Goal: Task Accomplishment & Management: Use online tool/utility

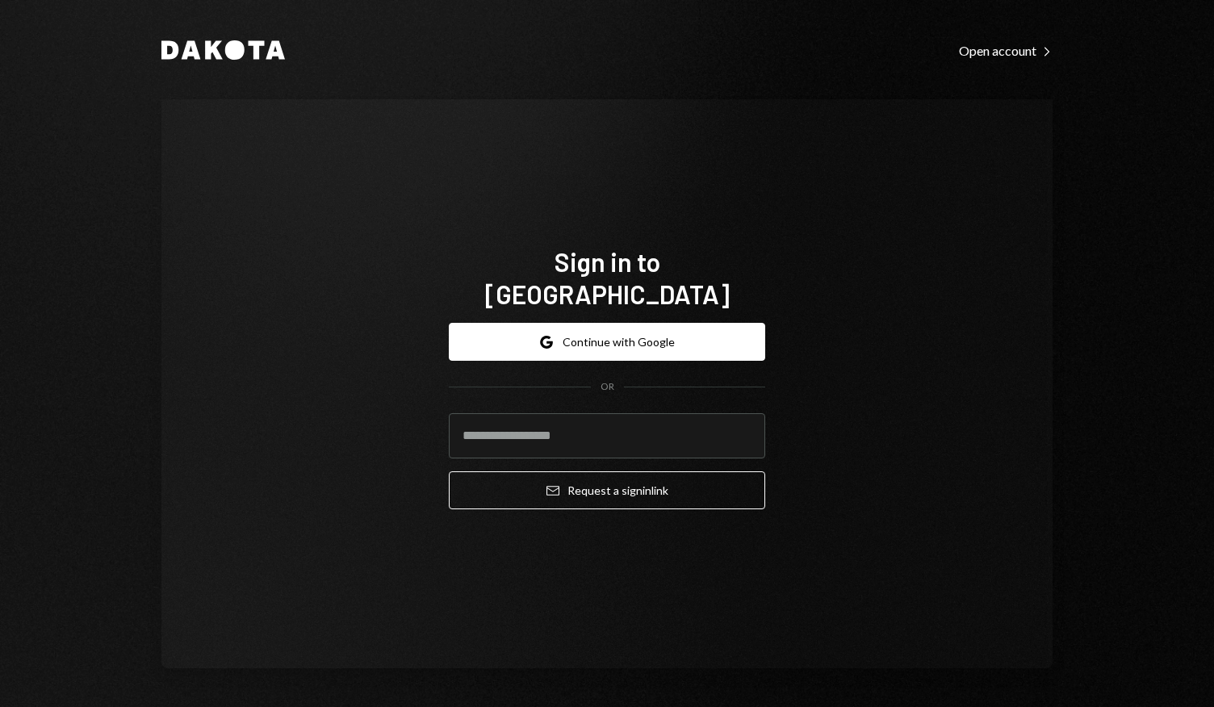
click at [598, 425] on input "email" at bounding box center [607, 435] width 317 height 45
type input "**********"
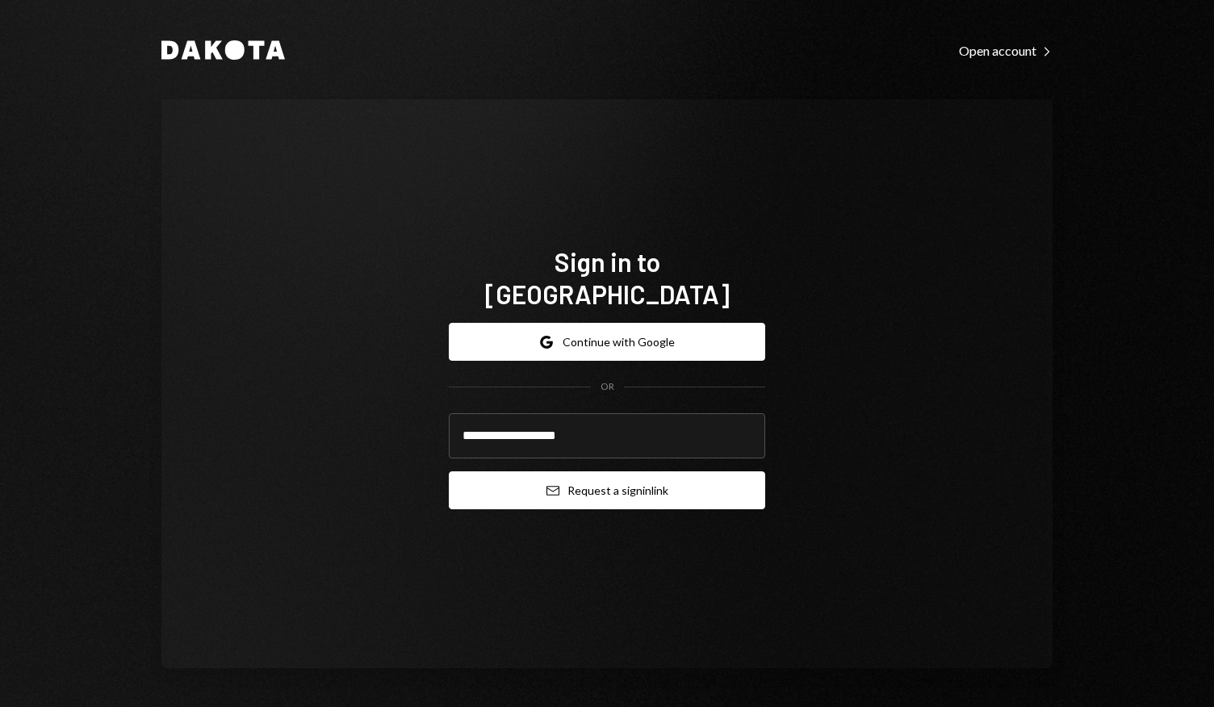
click at [594, 473] on button "Email Request a sign in link" at bounding box center [607, 491] width 317 height 38
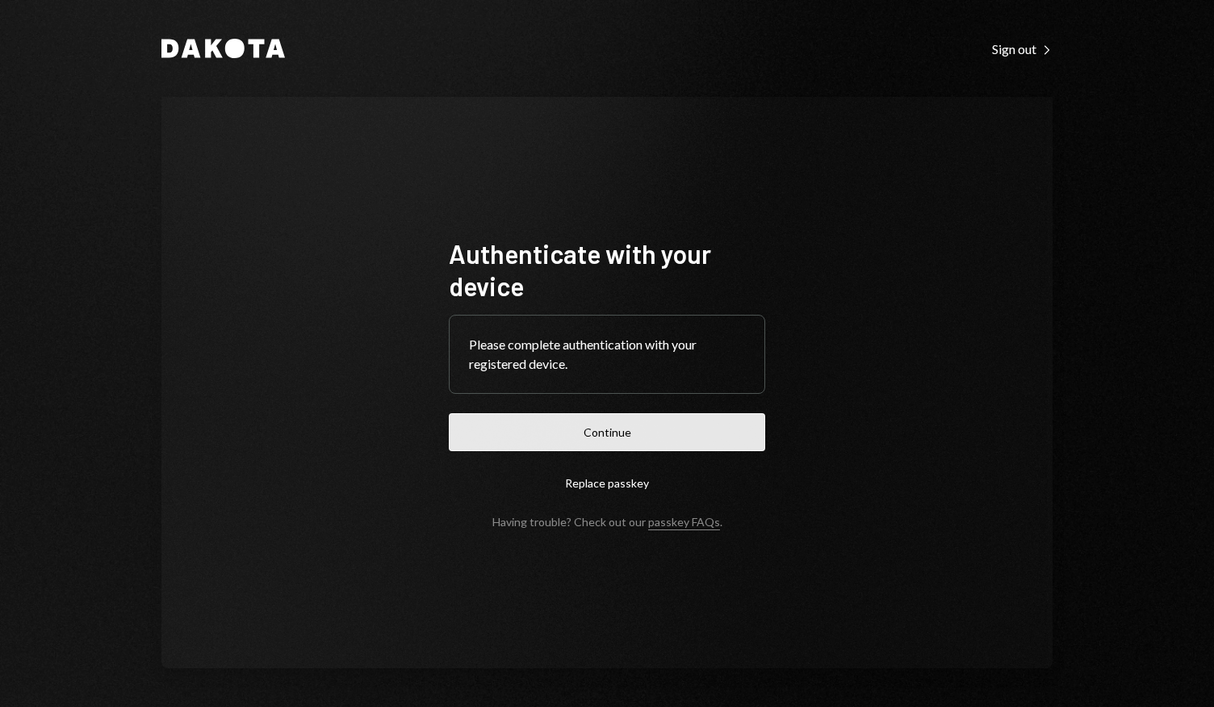
click at [577, 435] on button "Continue" at bounding box center [607, 432] width 317 height 38
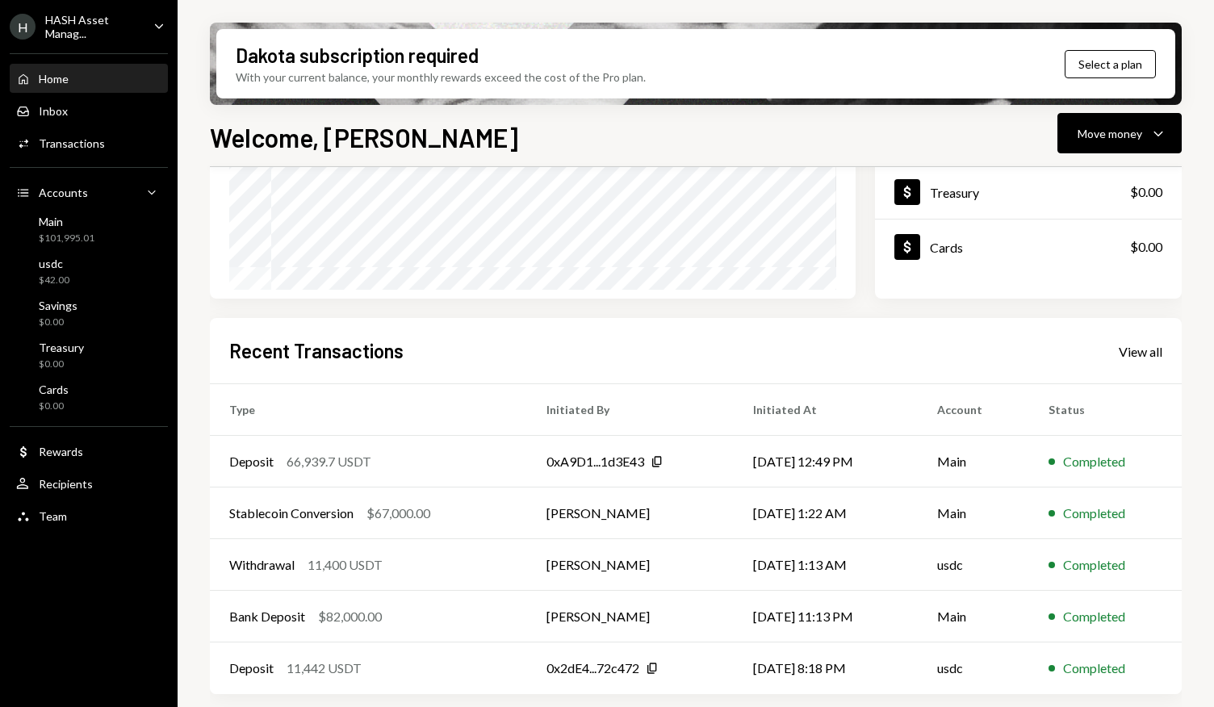
scroll to position [265, 0]
click at [1155, 135] on icon "Caret Down" at bounding box center [1158, 133] width 19 height 19
click at [1085, 185] on div "Send" at bounding box center [1107, 182] width 118 height 17
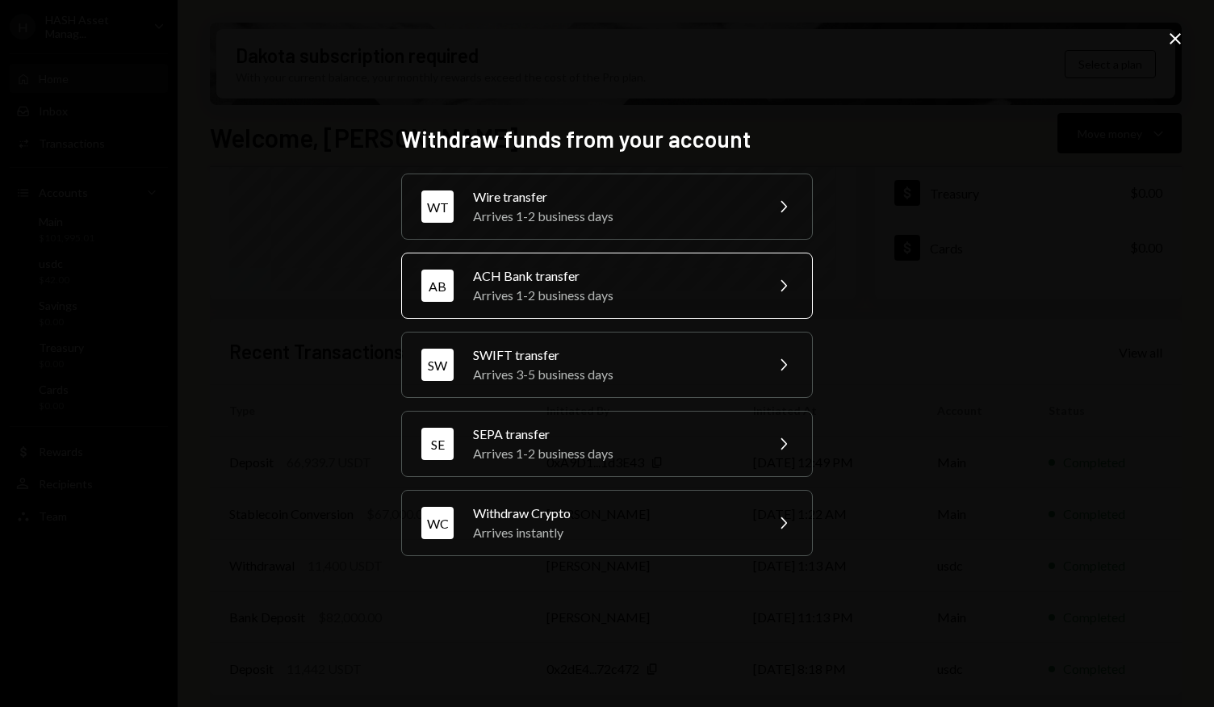
click at [767, 283] on div "AB ACH Bank transfer Arrives 1-2 business days Chevron Right" at bounding box center [607, 286] width 412 height 66
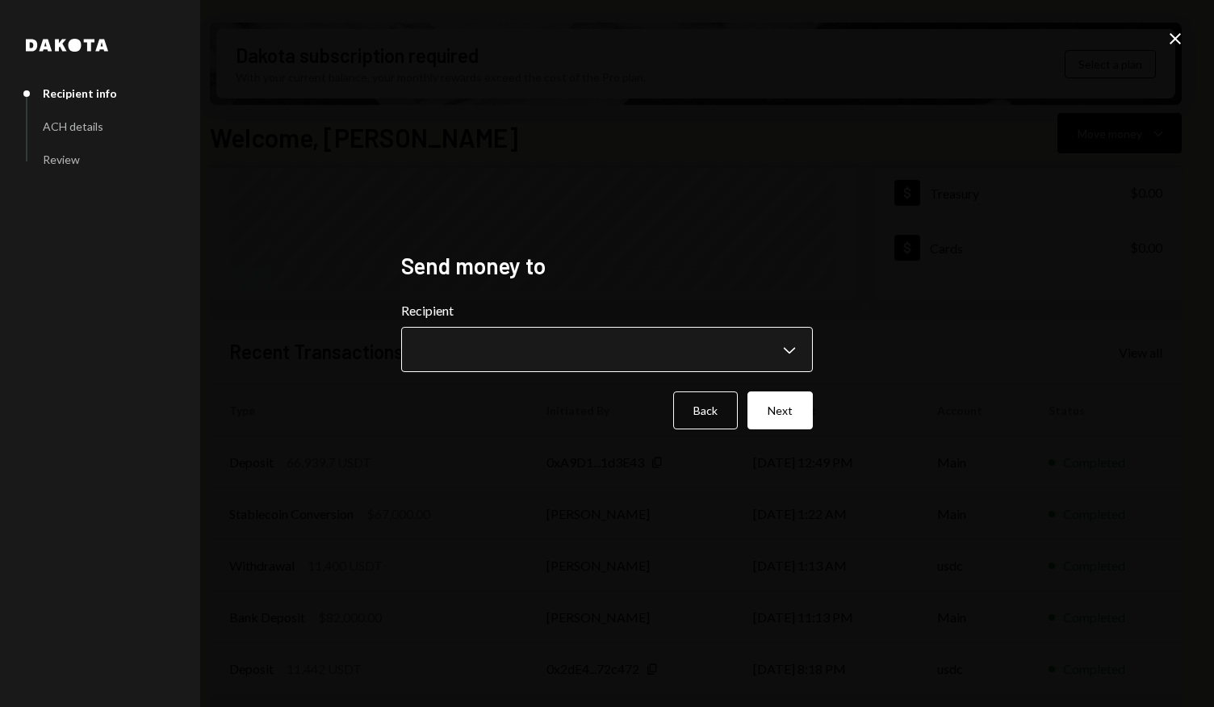
click at [682, 356] on body "H HASH Asset Manag... Caret Down Home Home Inbox Inbox Activities Transactions …" at bounding box center [607, 353] width 1214 height 707
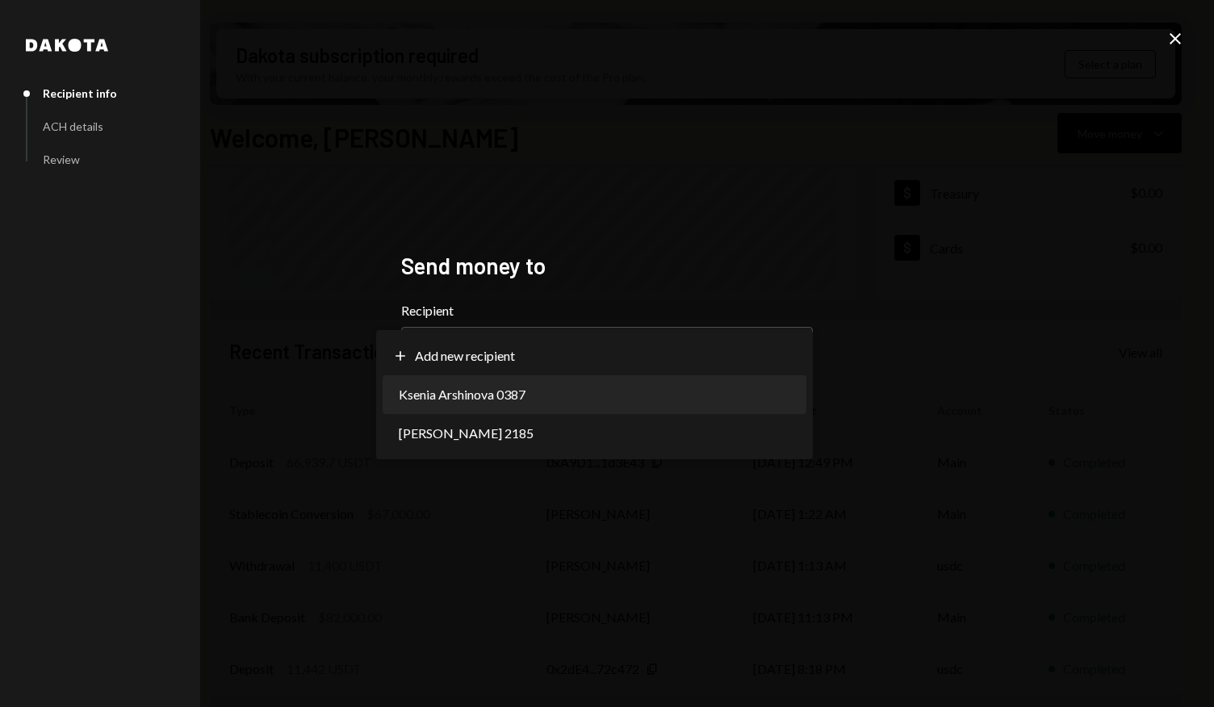
select select "**********"
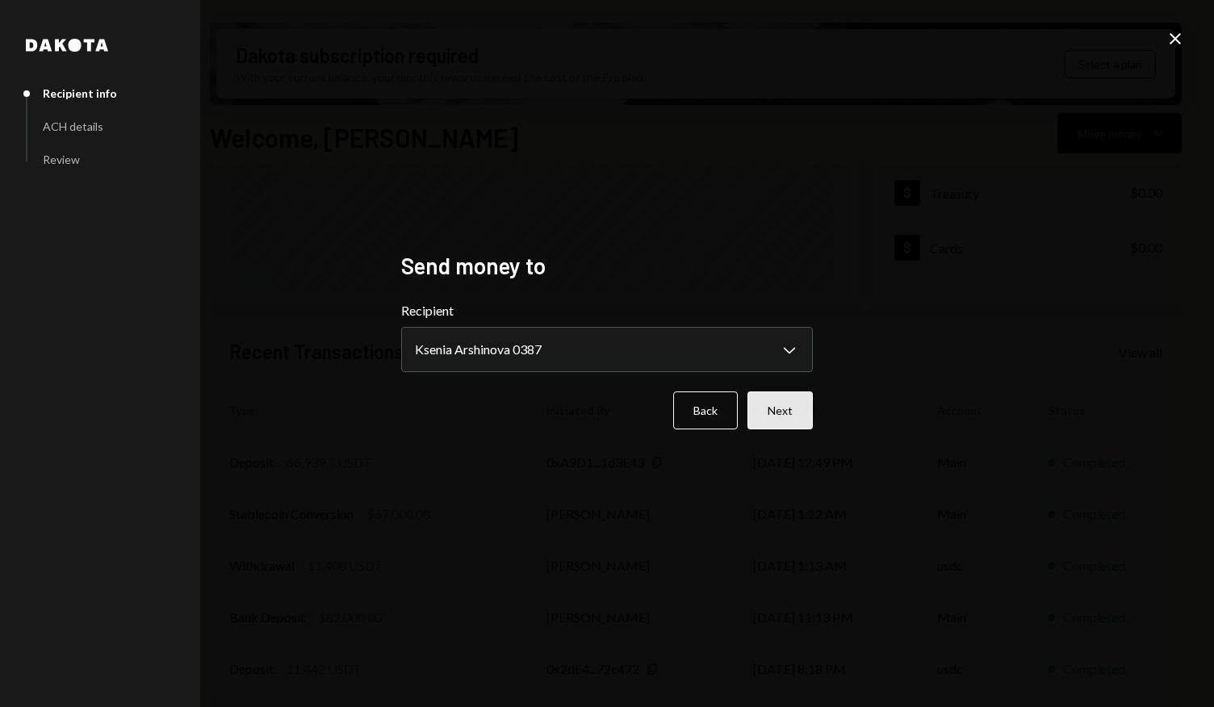
click at [769, 410] on button "Next" at bounding box center [780, 411] width 65 height 38
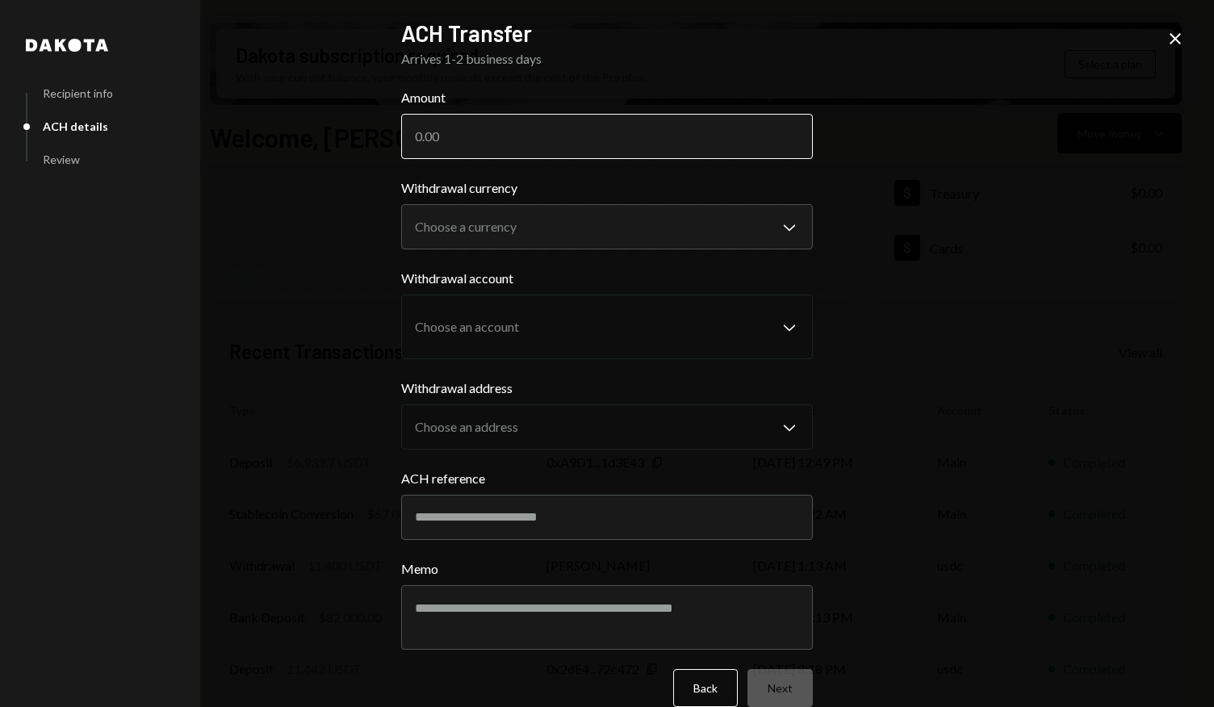
click at [719, 143] on input "Amount" at bounding box center [607, 136] width 412 height 45
type input "50000"
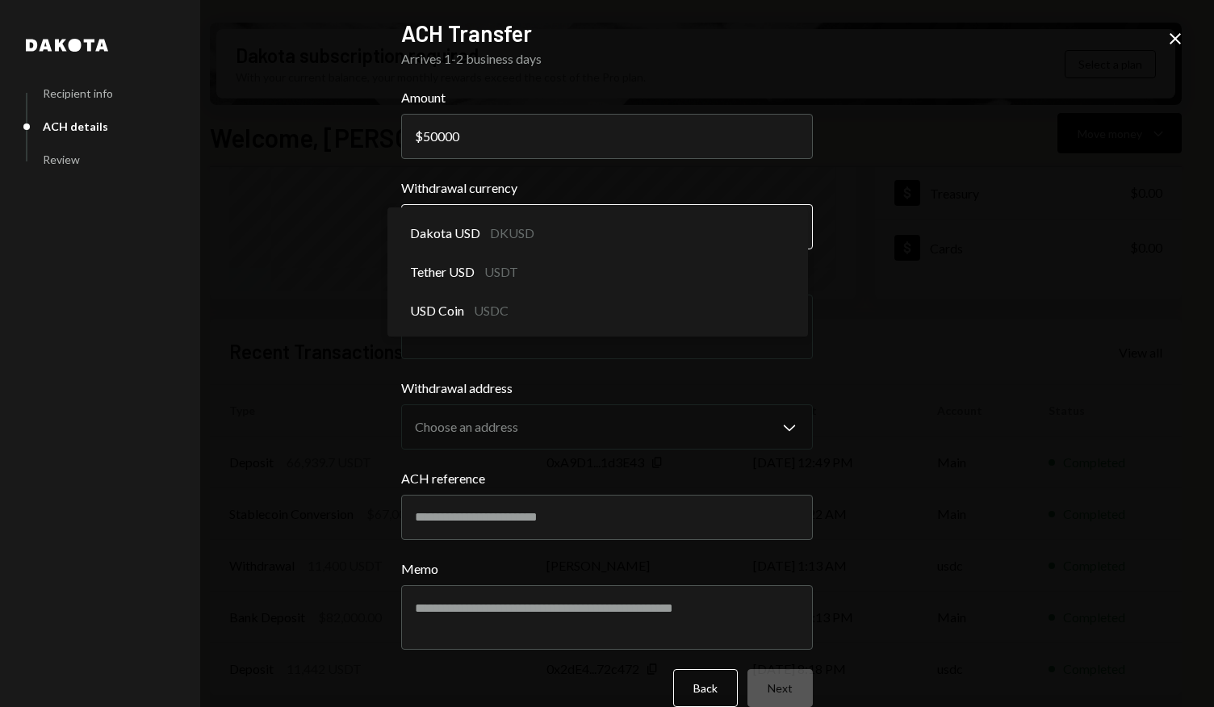
click at [757, 230] on body "H HASH Asset Manag... Caret Down Home Home Inbox Inbox Activities Transactions …" at bounding box center [607, 353] width 1214 height 707
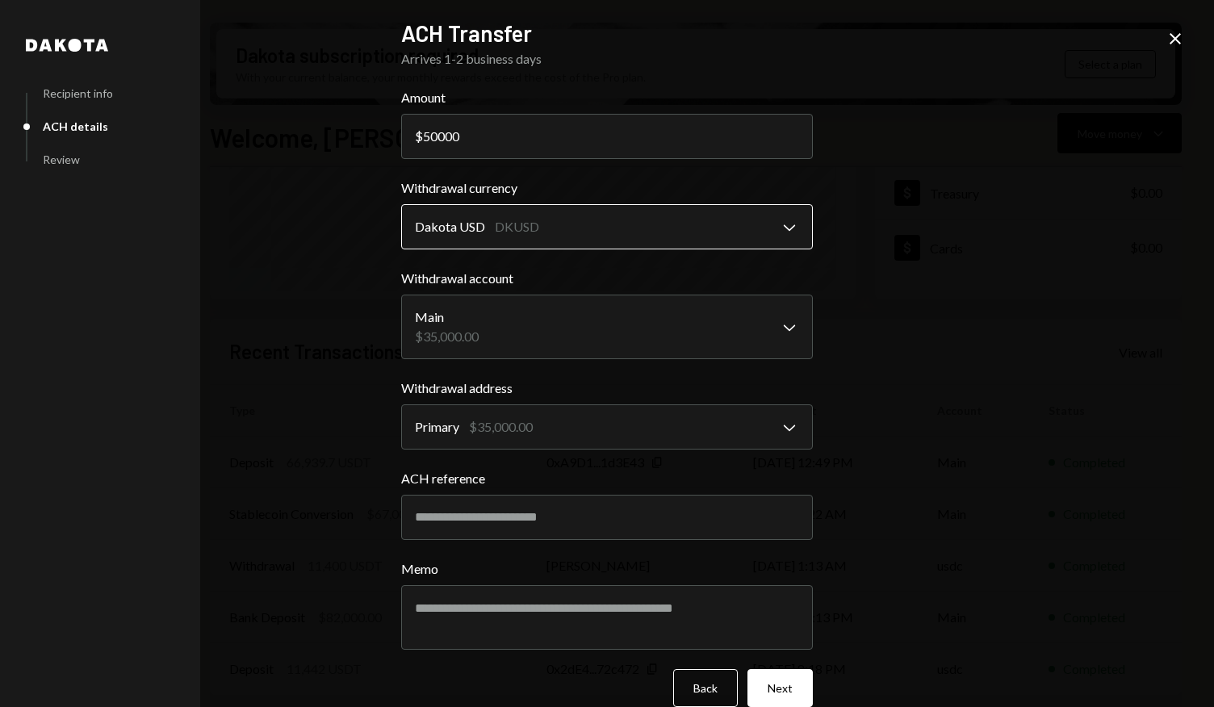
click at [757, 230] on body "H HASH Asset Manag... Caret Down Home Home Inbox Inbox Activities Transactions …" at bounding box center [607, 353] width 1214 height 707
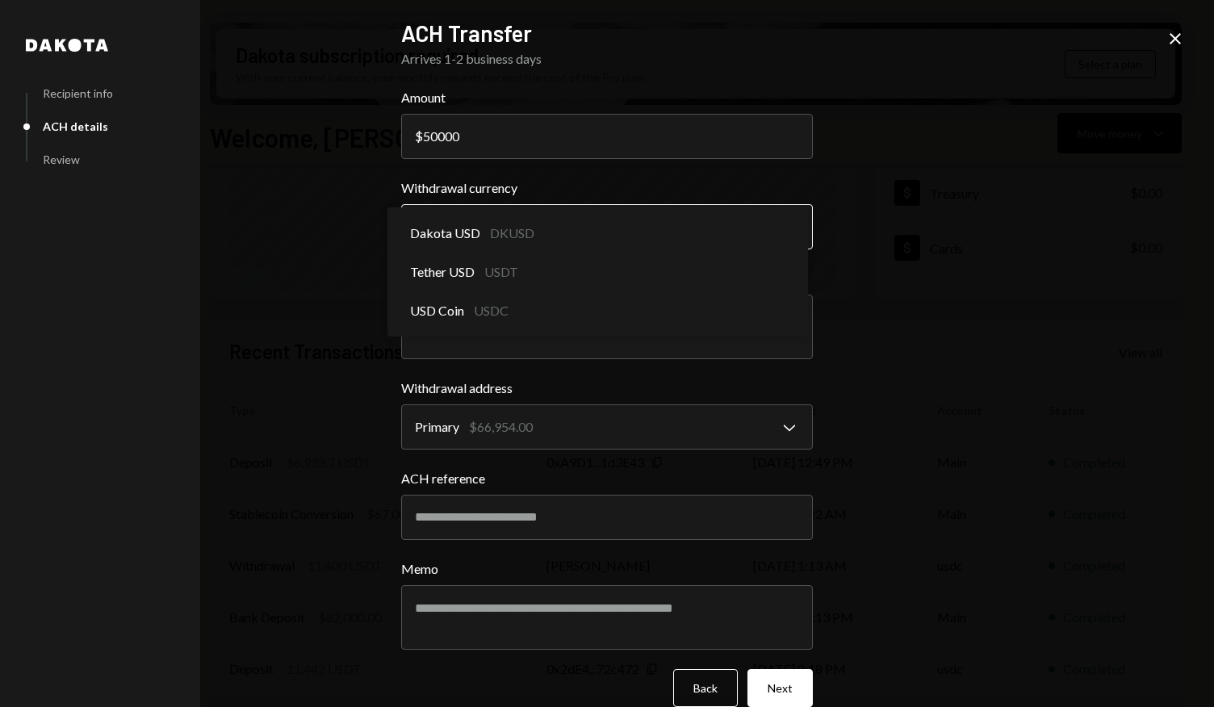
click at [717, 229] on body "H HASH Asset Manag... Caret Down Home Home Inbox Inbox Activities Transactions …" at bounding box center [607, 353] width 1214 height 707
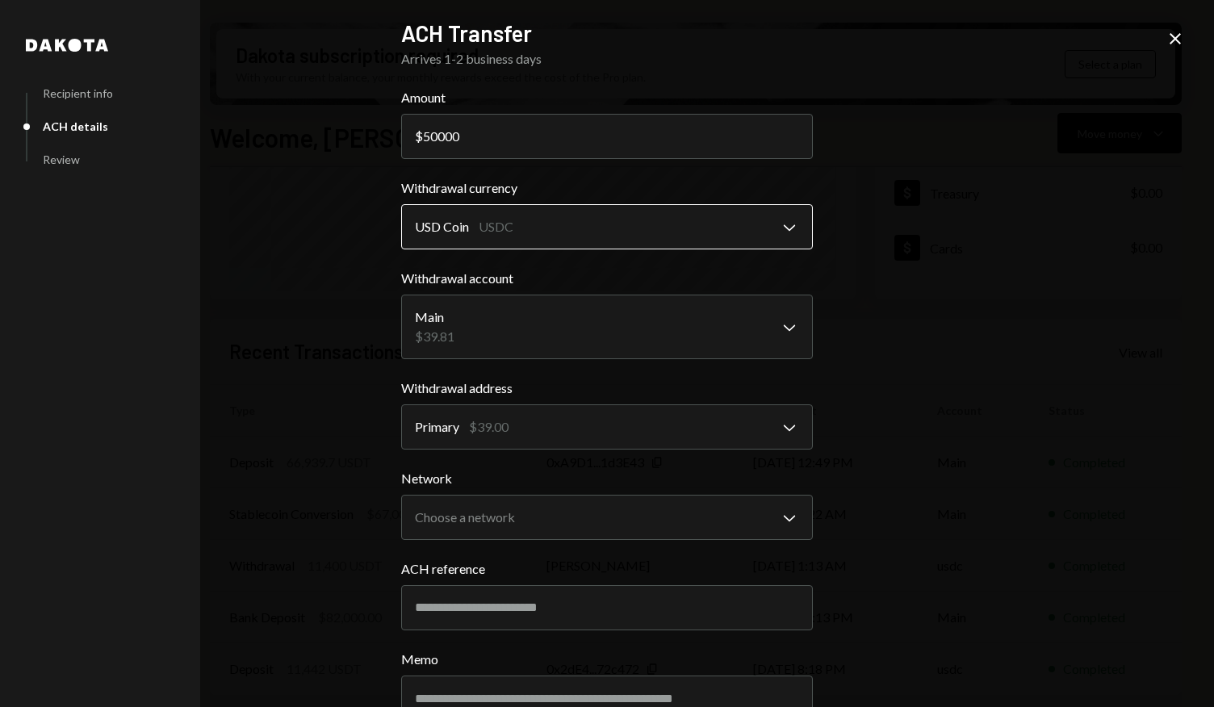
click at [760, 230] on body "H HASH Asset Manag... Caret Down Home Home Inbox Inbox Activities Transactions …" at bounding box center [607, 353] width 1214 height 707
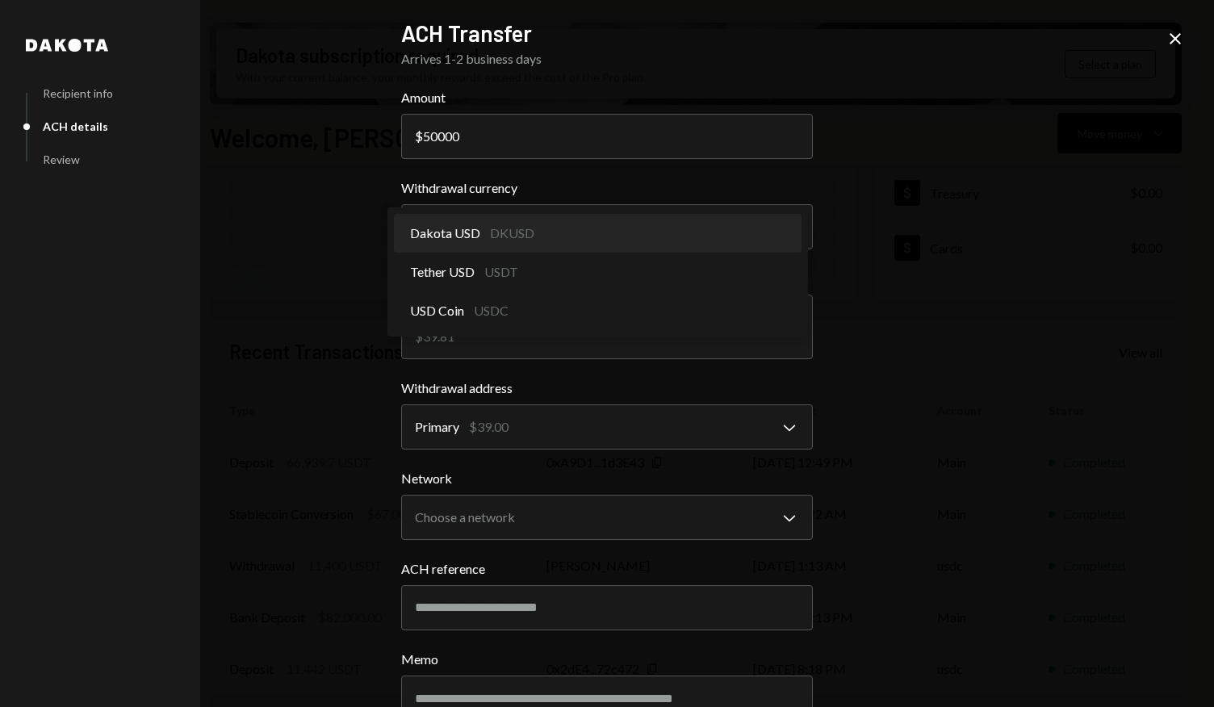
select select "*****"
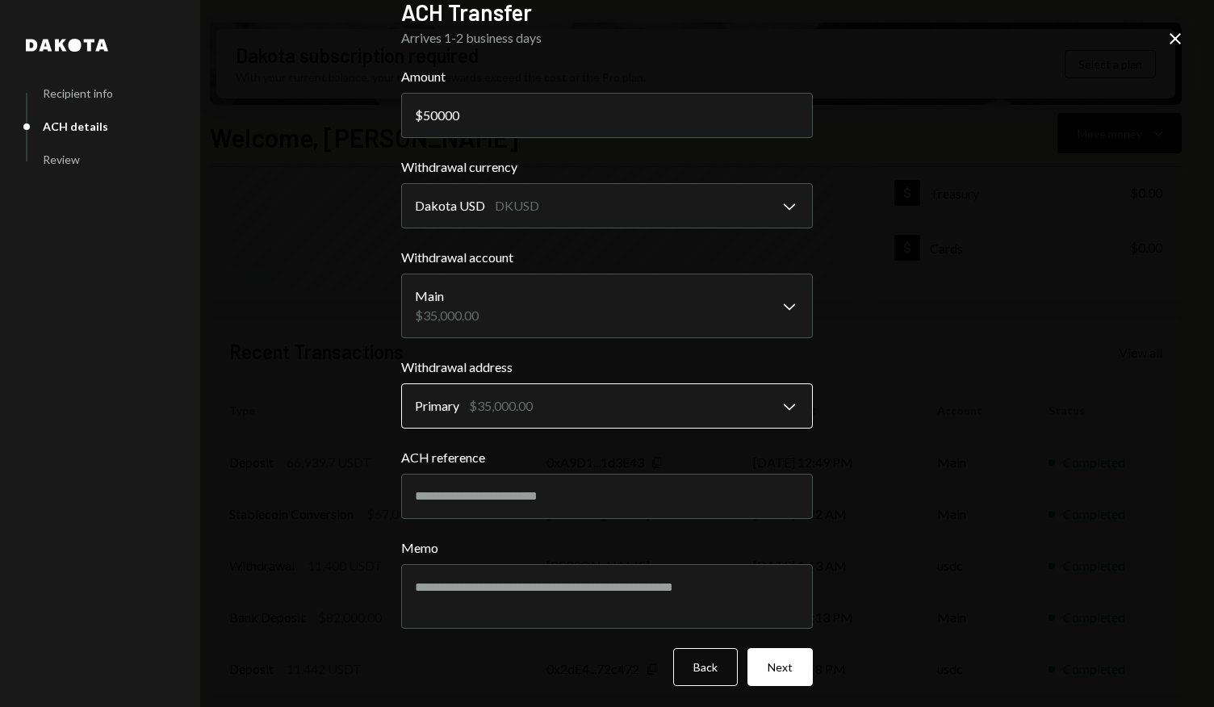
scroll to position [0, 0]
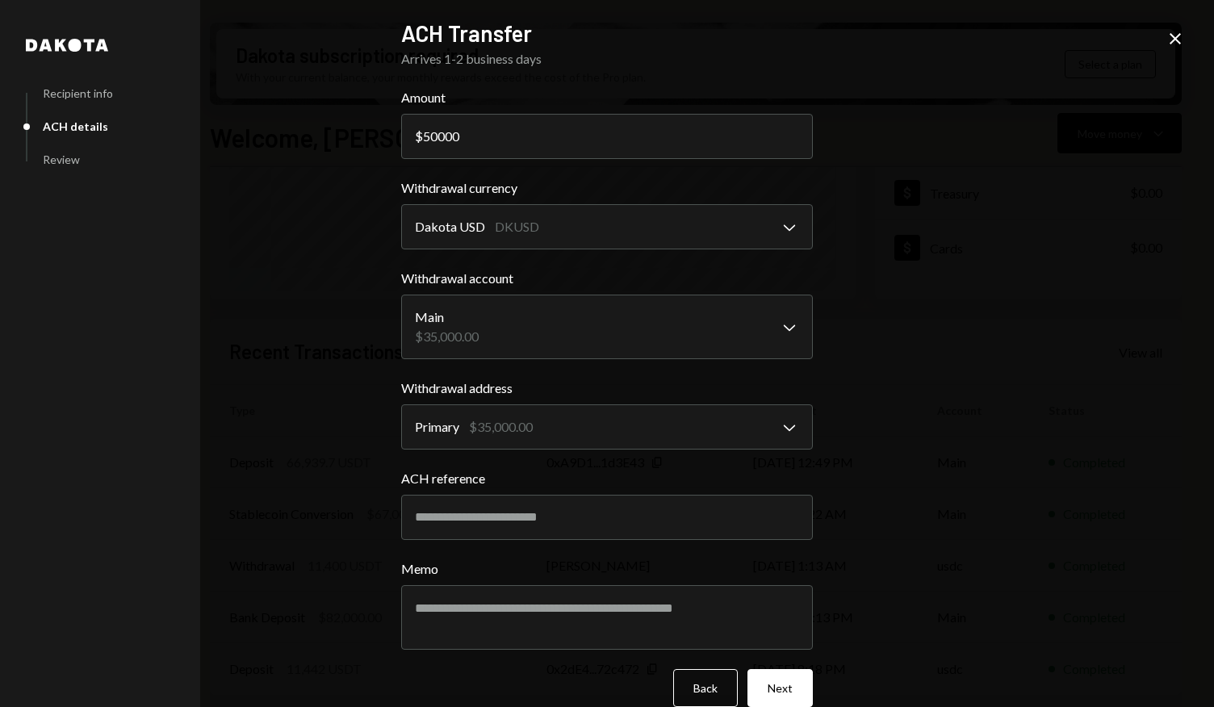
click at [1176, 41] on icon "Close" at bounding box center [1175, 38] width 19 height 19
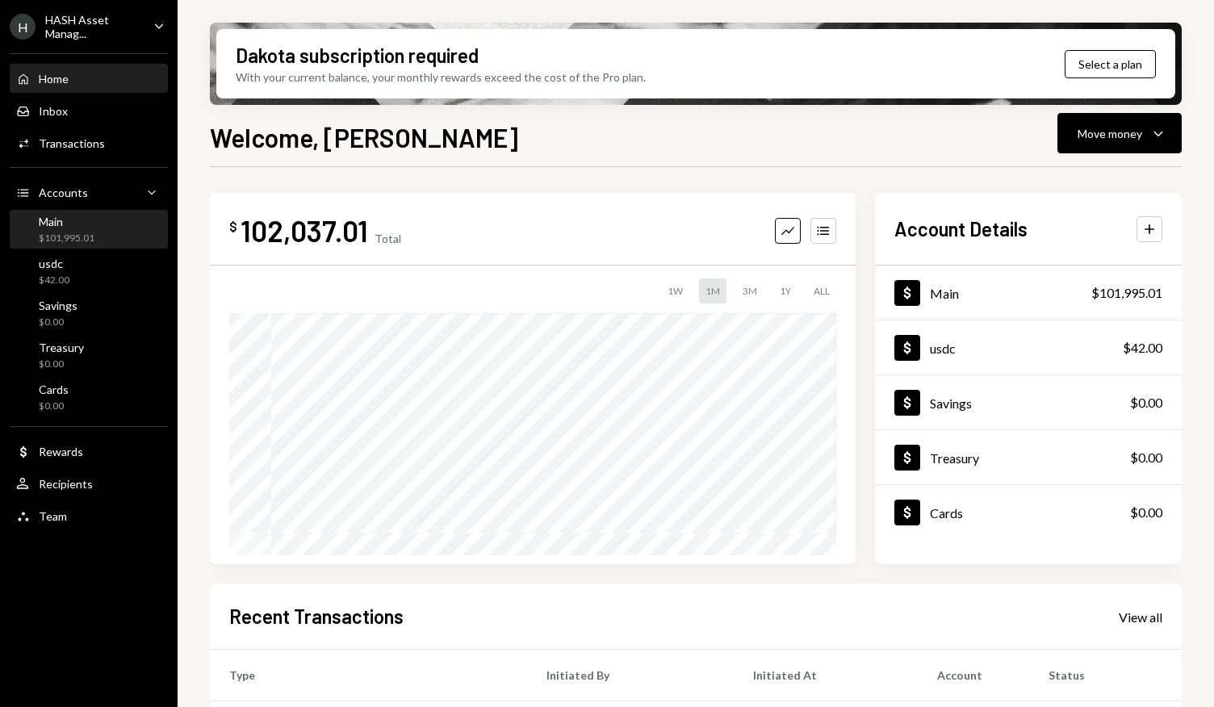
click at [86, 229] on div "Main $101,995.01" at bounding box center [67, 230] width 56 height 31
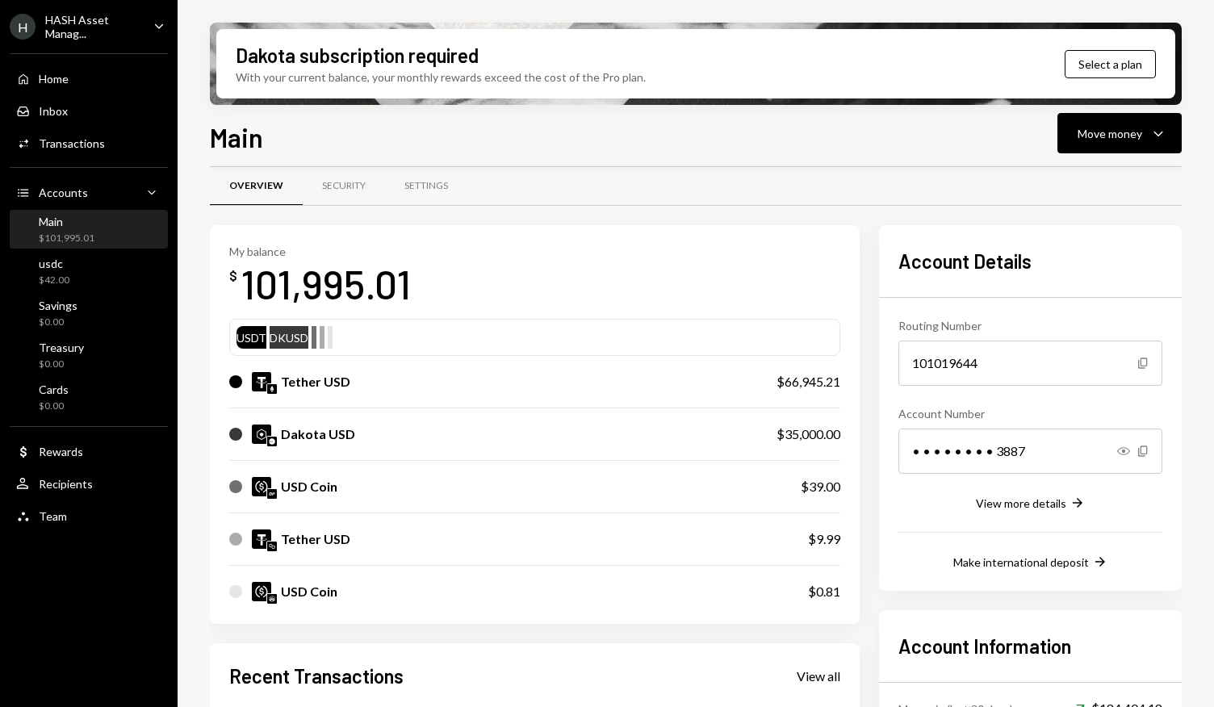
scroll to position [19, 0]
click at [392, 379] on div "Tether USD" at bounding box center [486, 380] width 515 height 19
click at [300, 382] on div "Tether USD" at bounding box center [315, 380] width 69 height 19
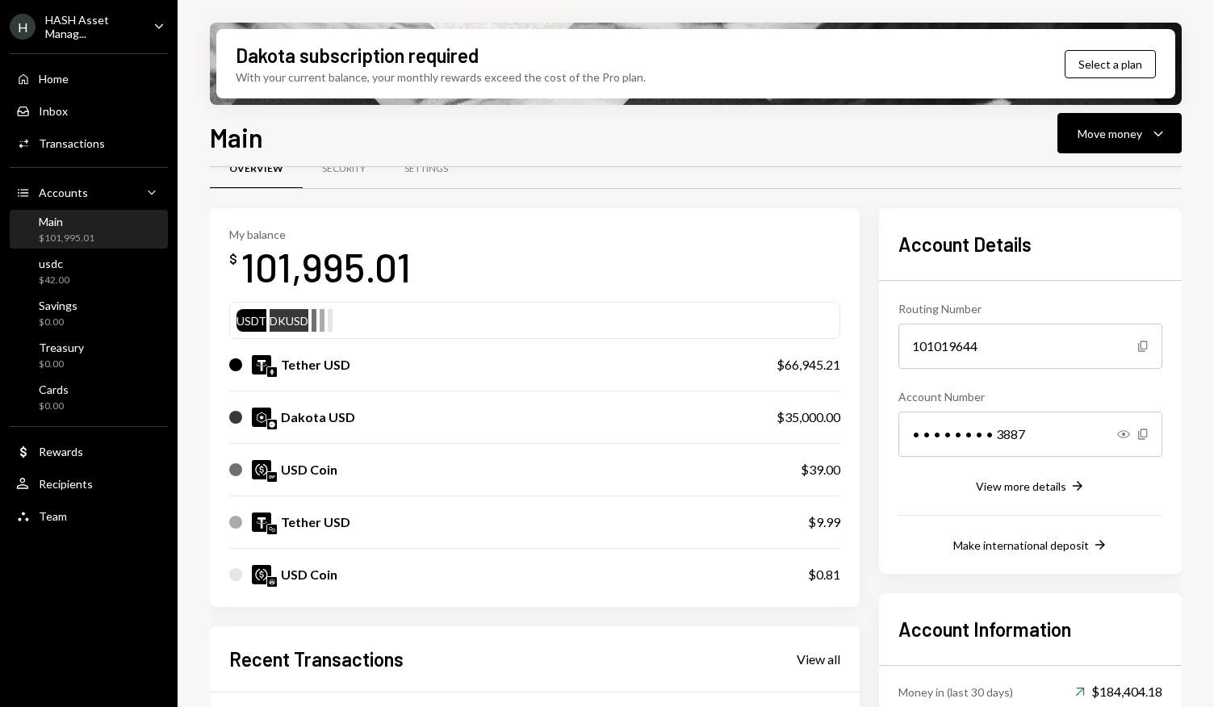
scroll to position [34, 0]
click at [78, 274] on div "usdc $42.00" at bounding box center [88, 272] width 145 height 31
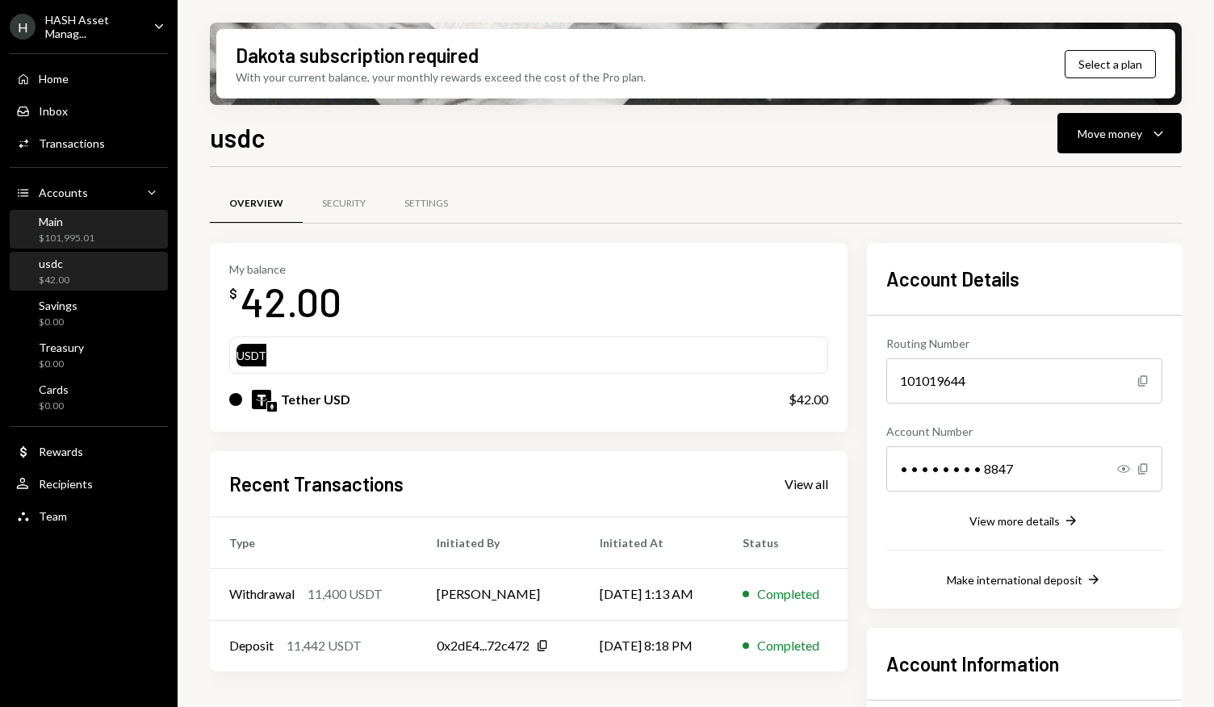
click at [90, 224] on div "Main" at bounding box center [67, 222] width 56 height 14
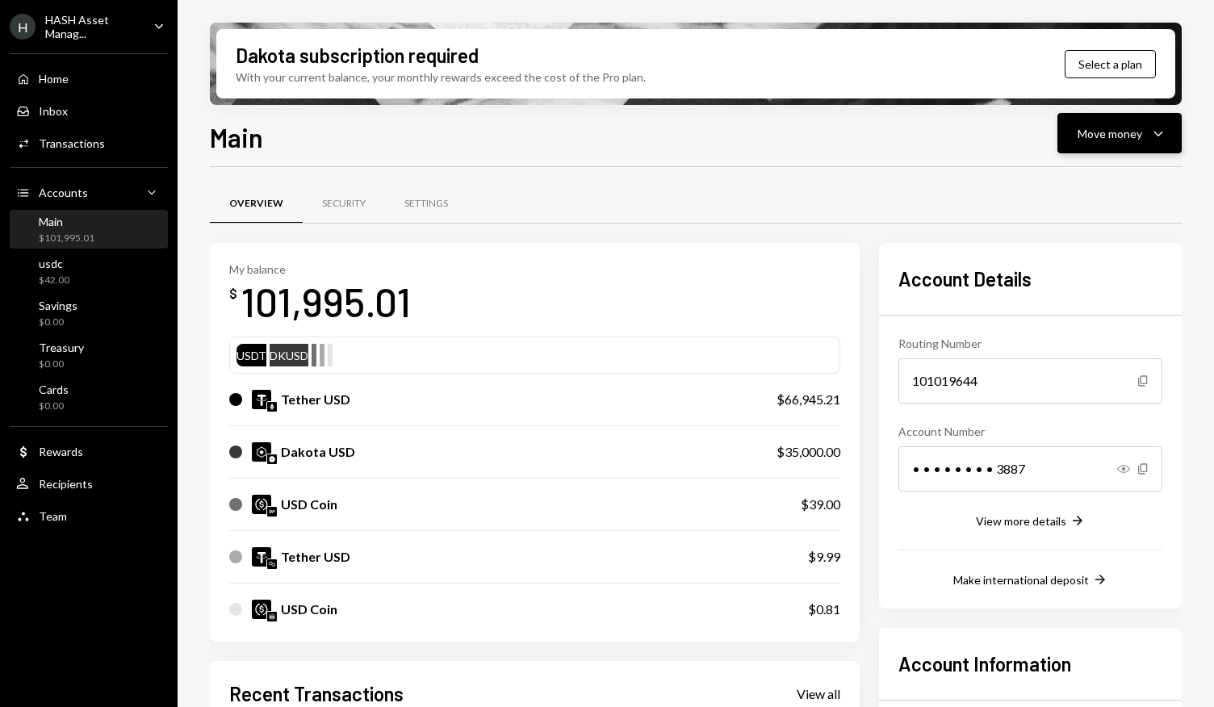
click at [1143, 141] on div "Move money Caret Down" at bounding box center [1120, 133] width 84 height 19
click at [1088, 191] on div "Withdraw Send" at bounding box center [1094, 182] width 161 height 36
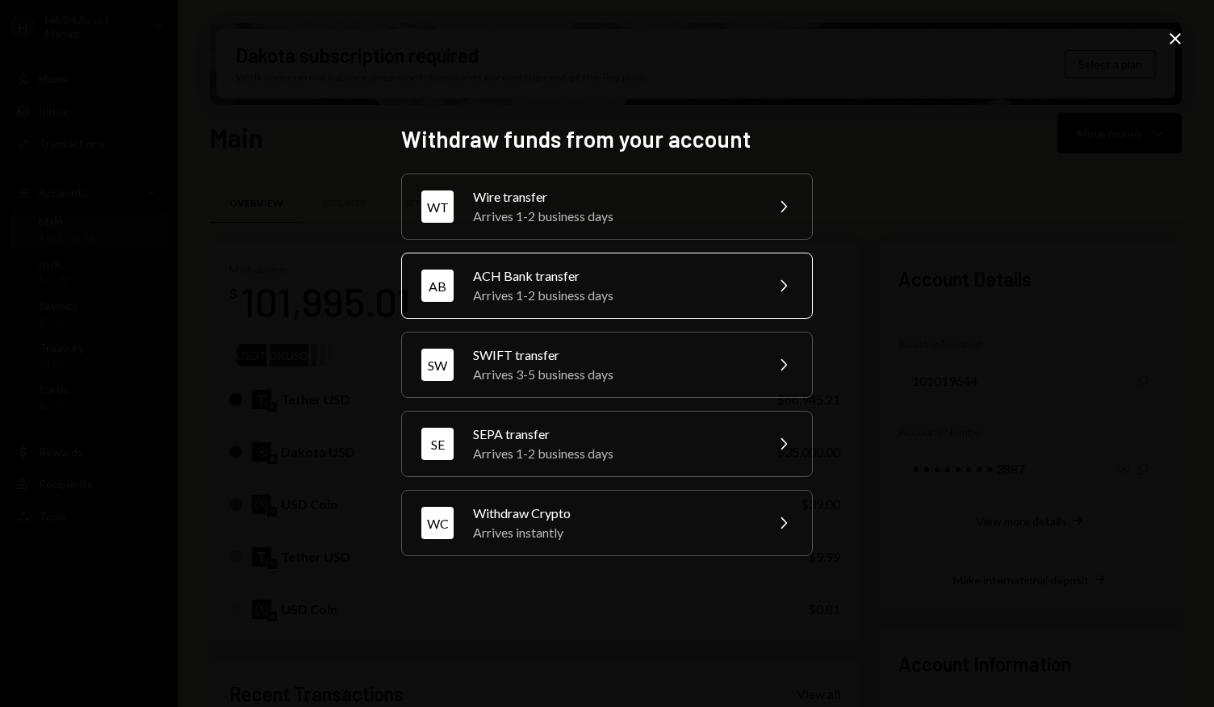
click at [696, 279] on div "ACH Bank transfer" at bounding box center [613, 275] width 281 height 19
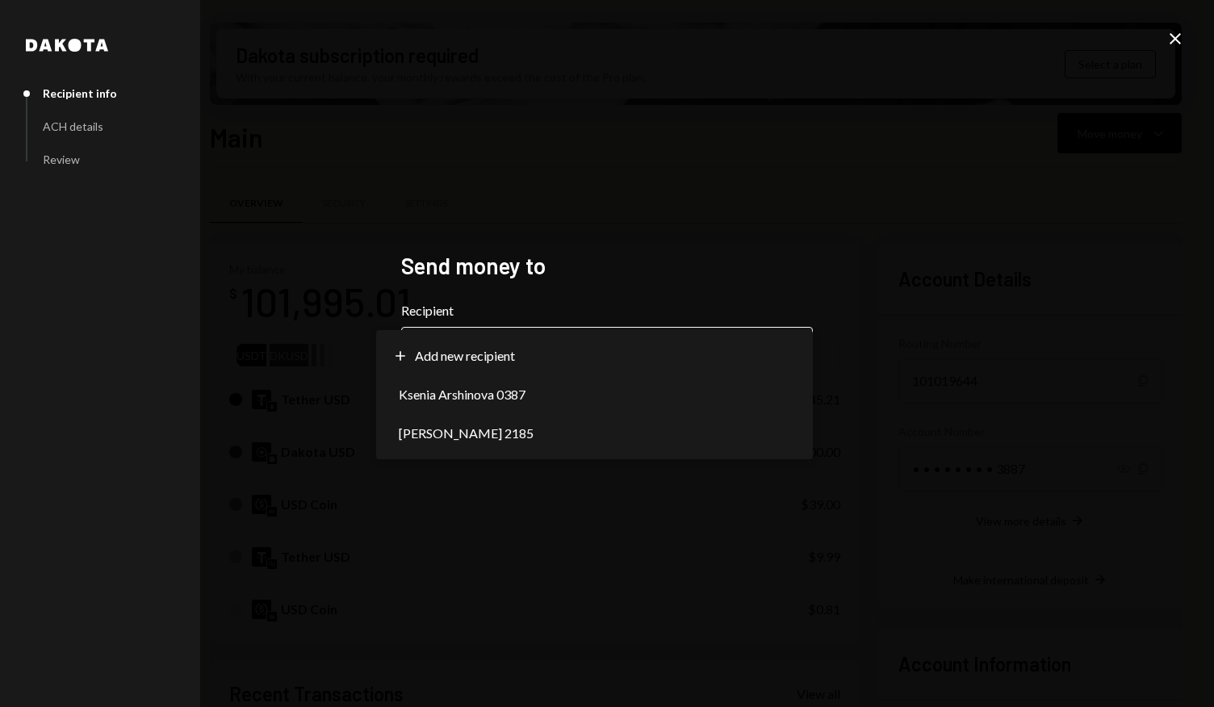
click at [706, 334] on body "H HASH Asset Manag... Caret Down Home Home Inbox Inbox Activities Transactions …" at bounding box center [607, 353] width 1214 height 707
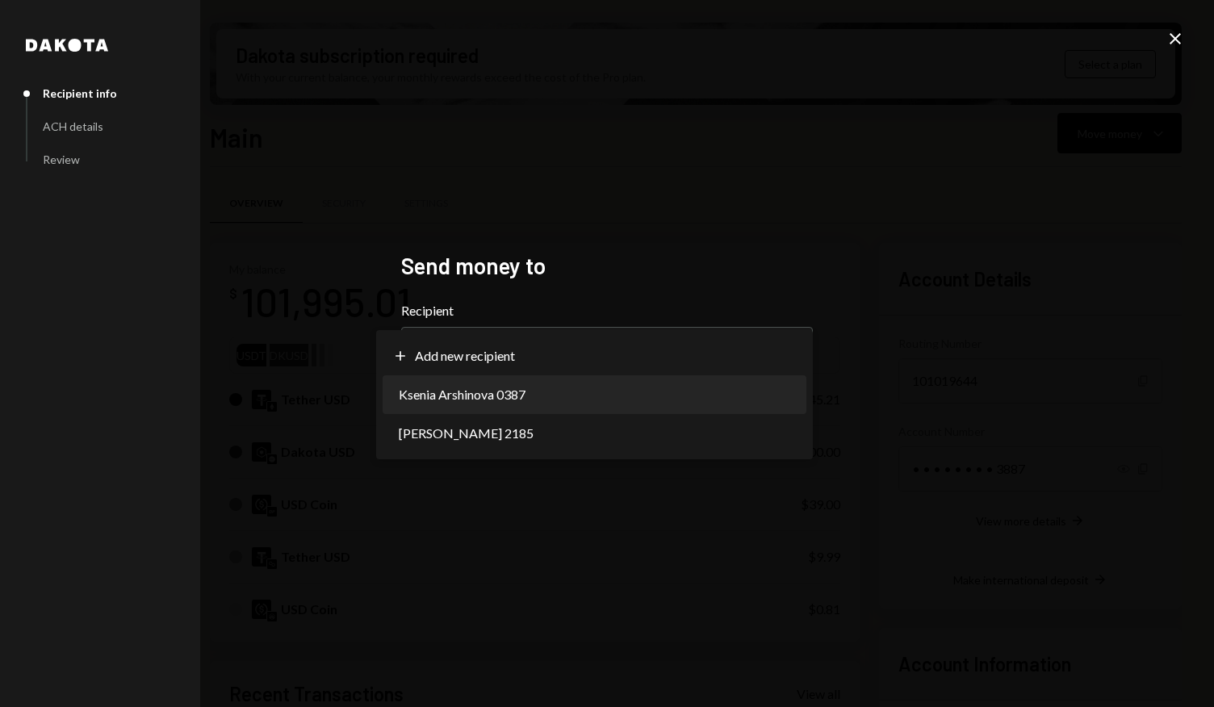
select select "**********"
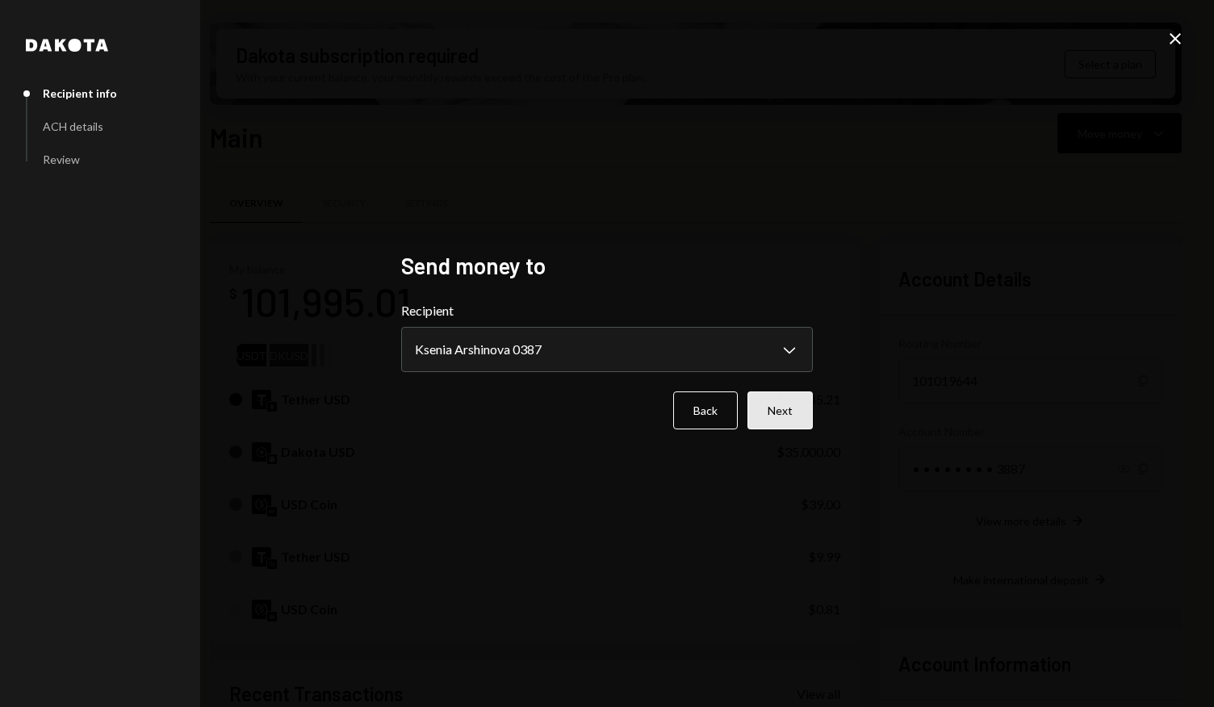
click at [777, 403] on button "Next" at bounding box center [780, 411] width 65 height 38
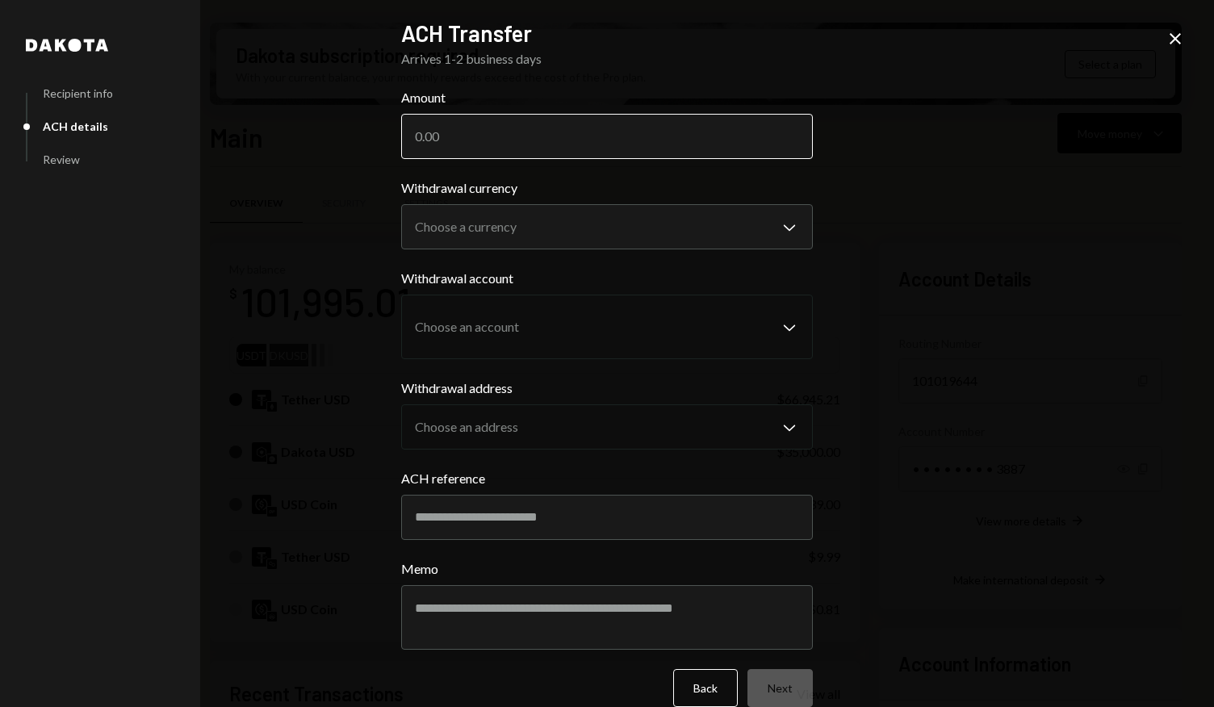
click at [627, 153] on input "Amount" at bounding box center [607, 136] width 412 height 45
type input "50000"
click at [721, 231] on body "H HASH Asset Manag... Caret Down Home Home Inbox Inbox Activities Transactions …" at bounding box center [607, 353] width 1214 height 707
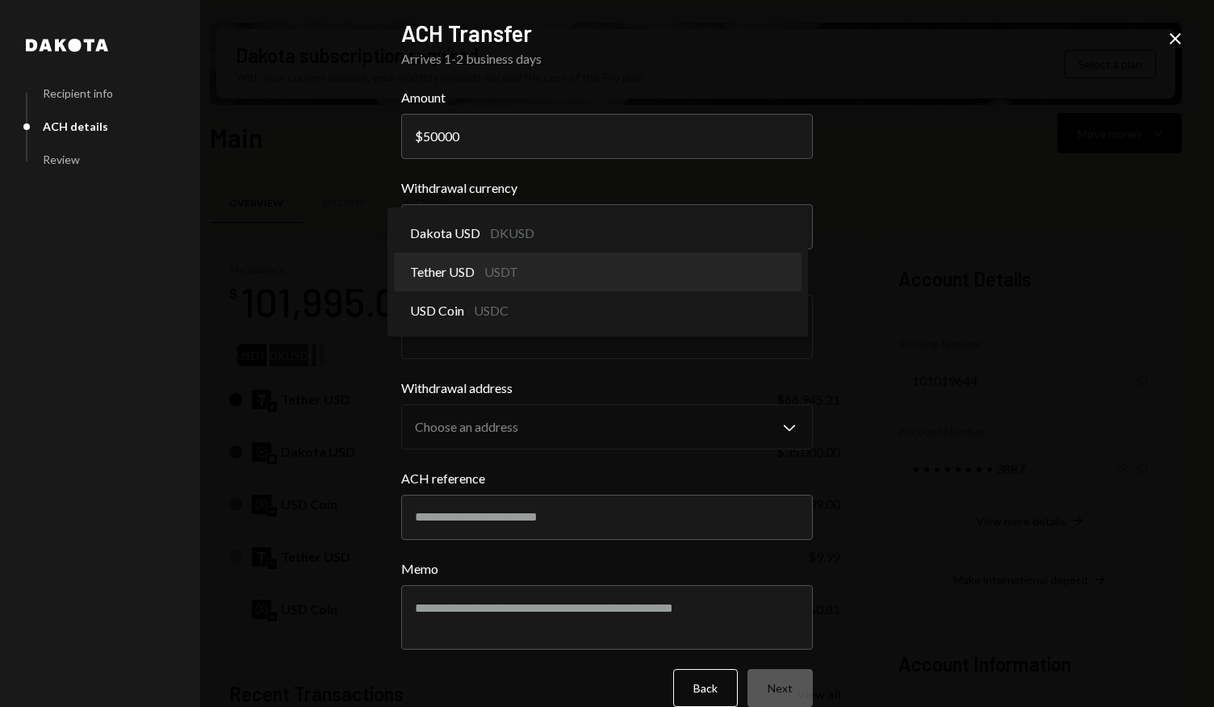
select select "****"
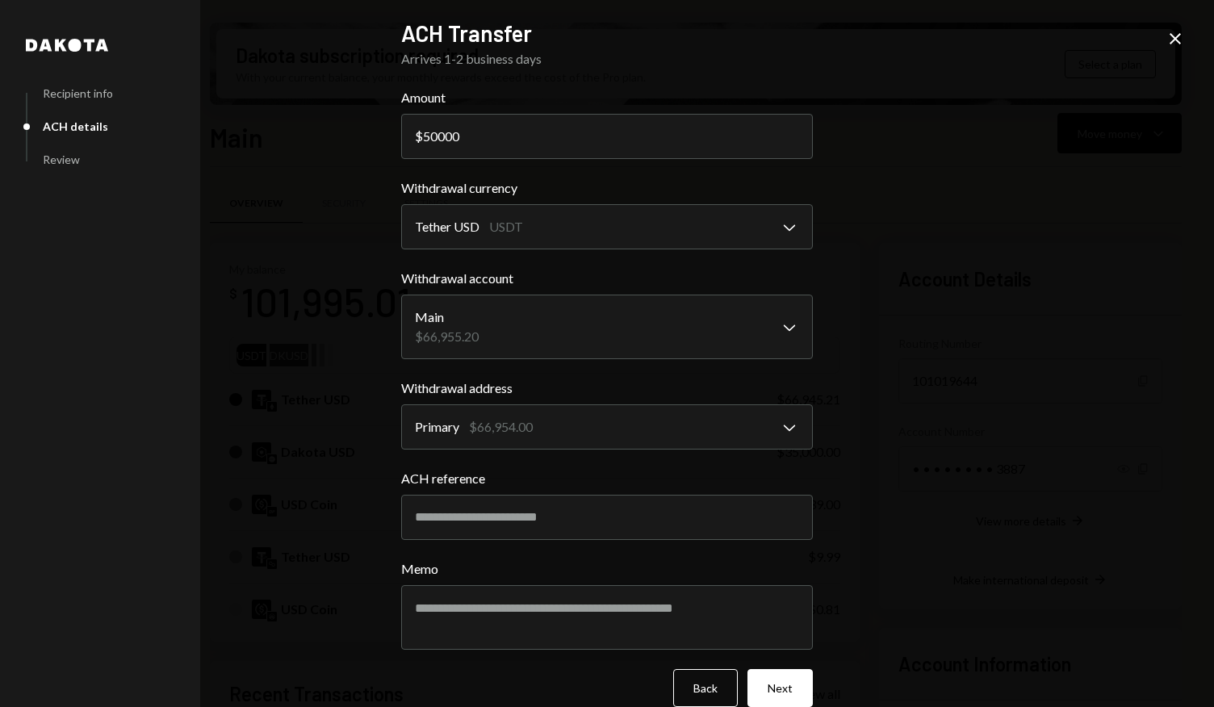
scroll to position [24, 0]
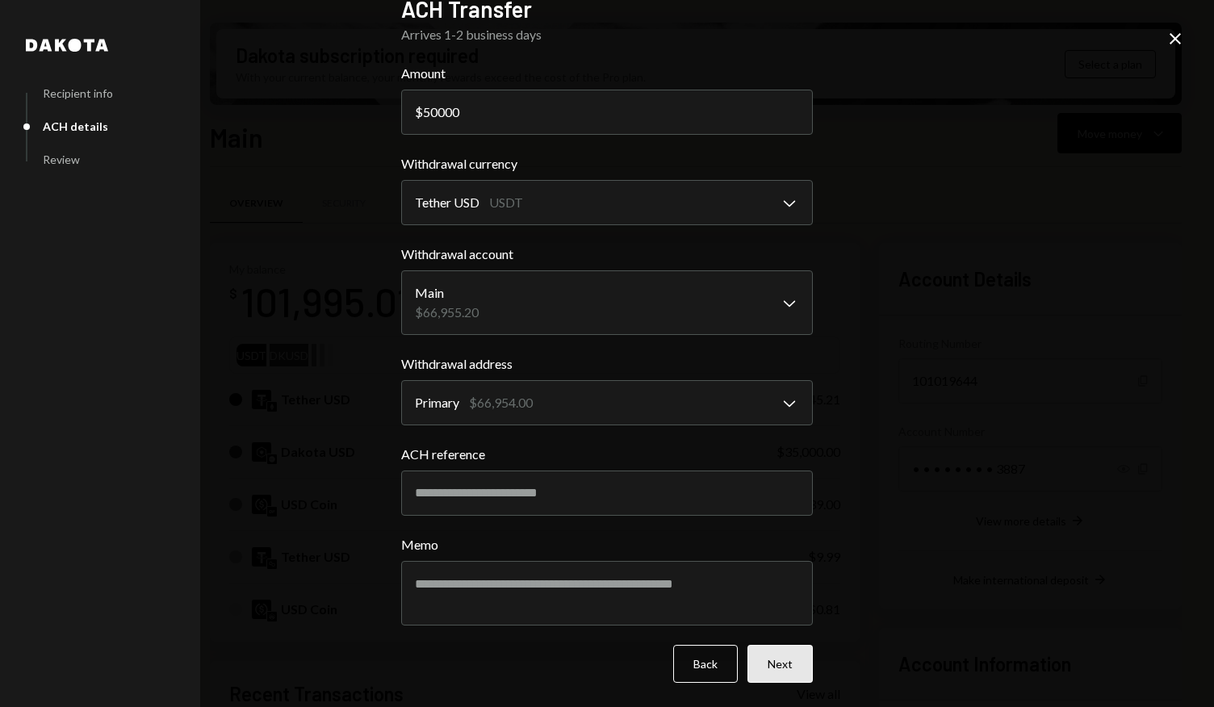
click at [774, 661] on button "Next" at bounding box center [780, 664] width 65 height 38
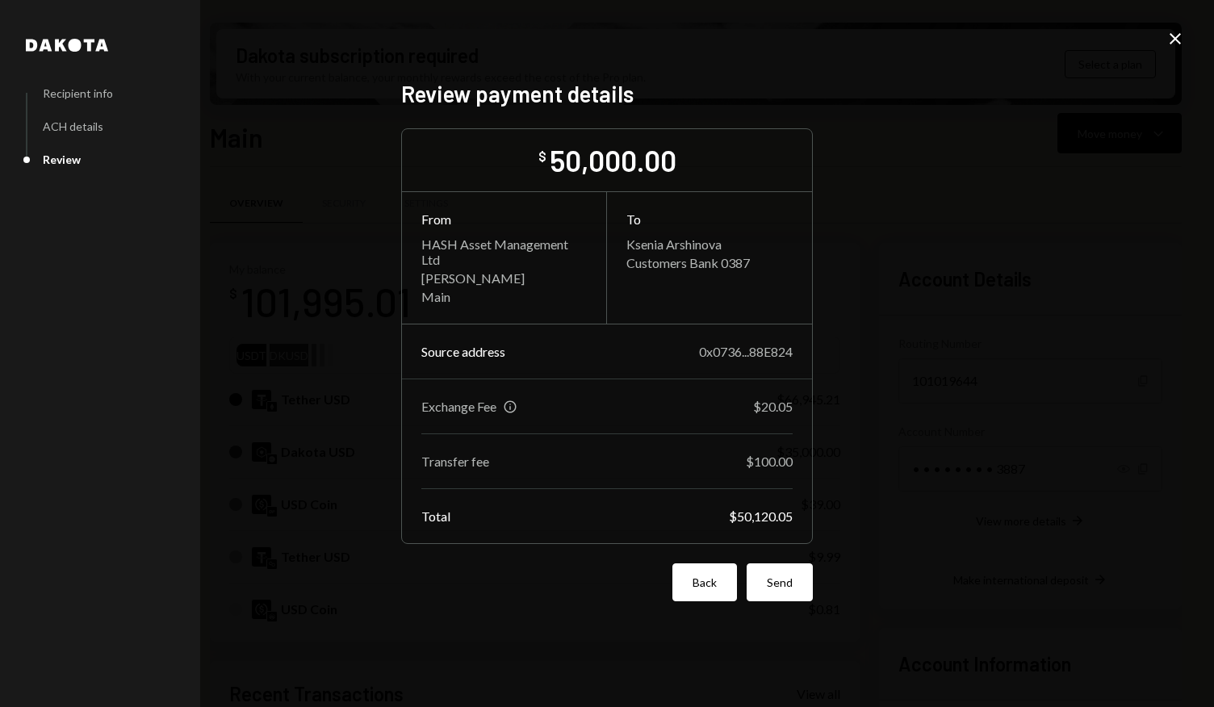
click at [698, 576] on button "Back" at bounding box center [705, 583] width 65 height 38
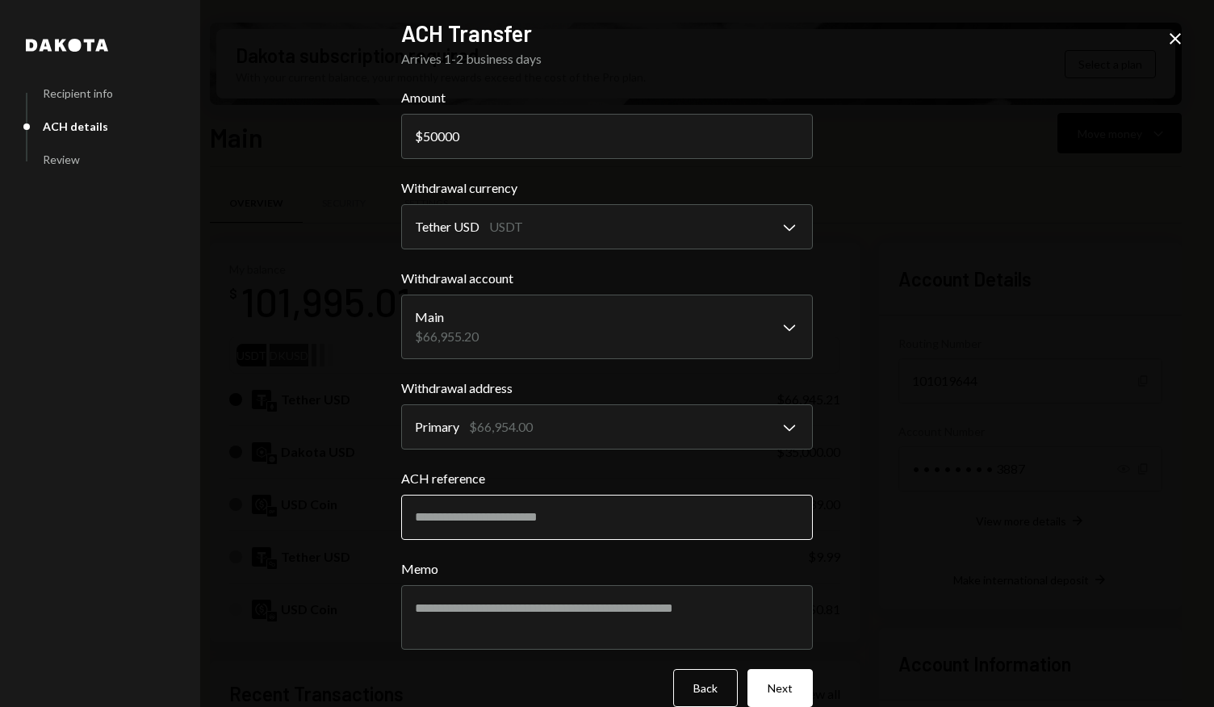
click at [702, 521] on input "ACH reference" at bounding box center [607, 517] width 412 height 45
type input "****"
click at [945, 535] on div "**********" at bounding box center [607, 353] width 1214 height 707
click at [777, 688] on button "Next" at bounding box center [780, 688] width 65 height 38
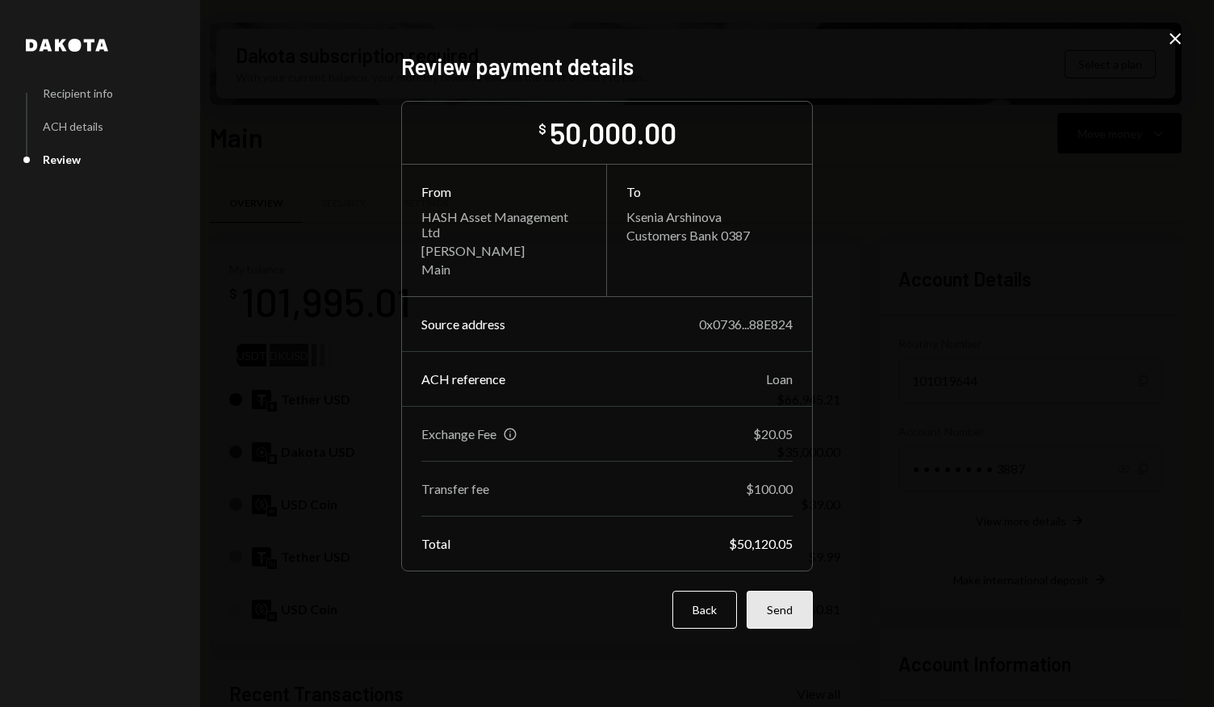
click at [778, 611] on button "Send" at bounding box center [780, 610] width 66 height 38
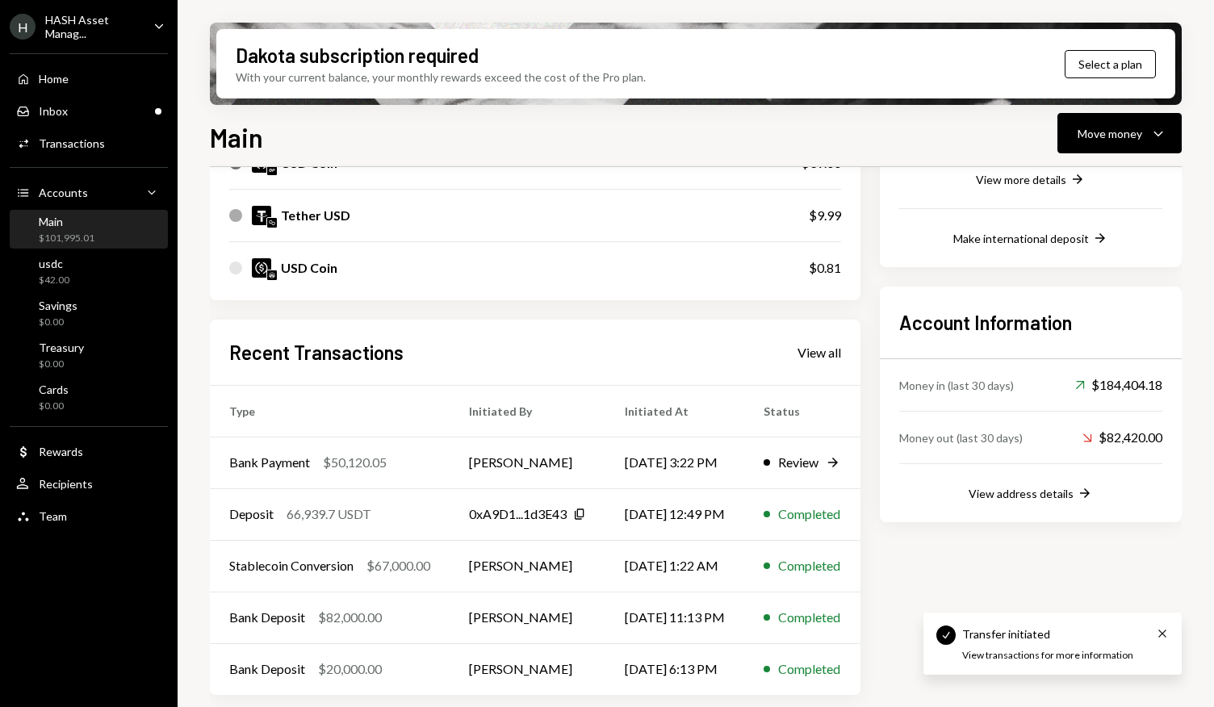
scroll to position [342, 0]
